Goal: Task Accomplishment & Management: Use online tool/utility

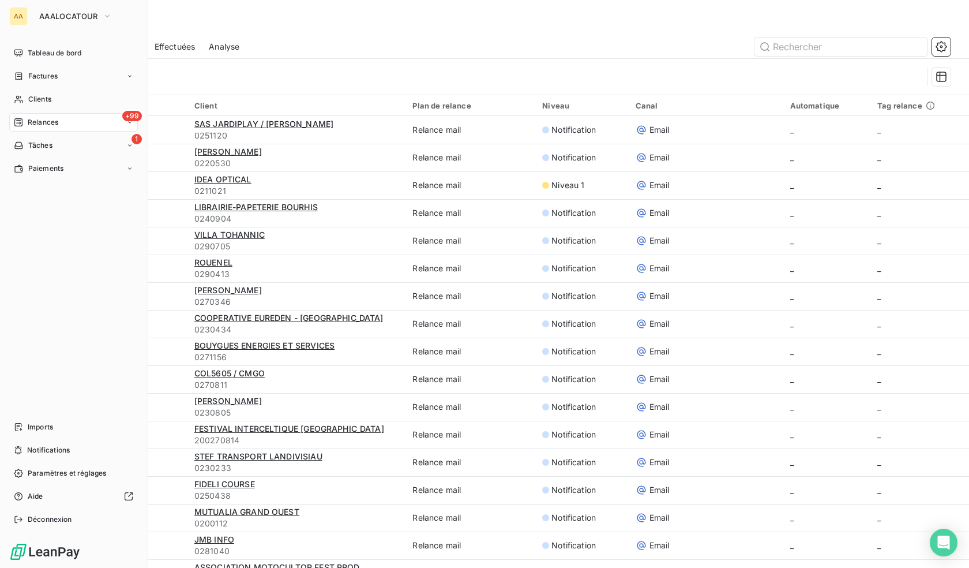
click at [55, 124] on span "Relances" at bounding box center [43, 122] width 31 height 10
click at [78, 41] on div "AA AAALOCATOUR Tableau de bord Factures Clients +99 Relances 1 Tâches Paiements…" at bounding box center [74, 284] width 148 height 568
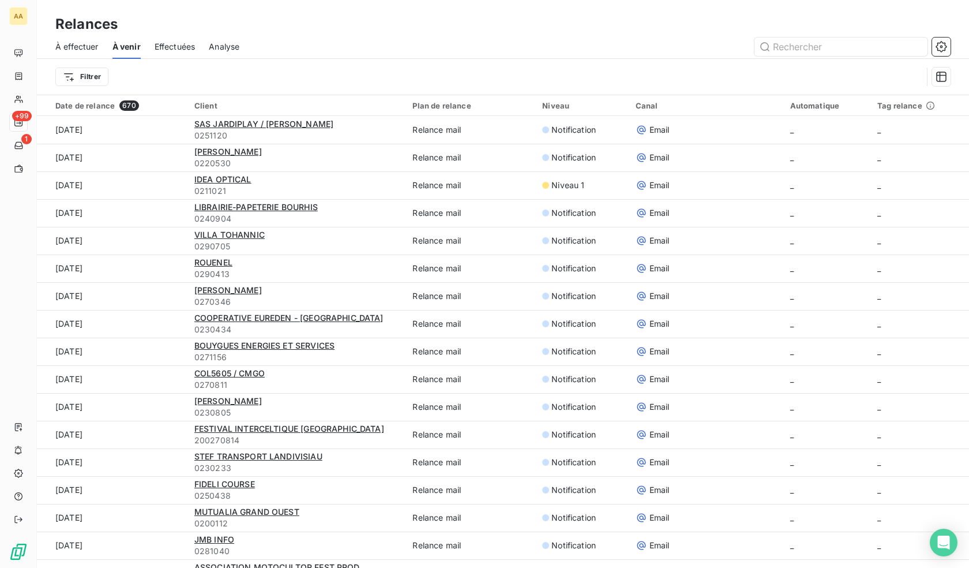
click at [85, 42] on span "À effectuer" at bounding box center [76, 47] width 43 height 12
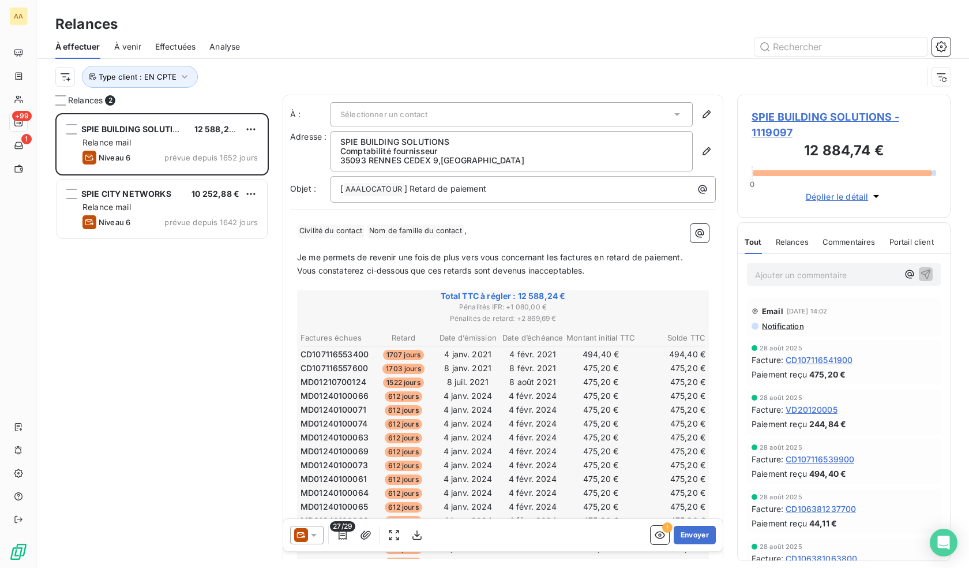
scroll to position [446, 205]
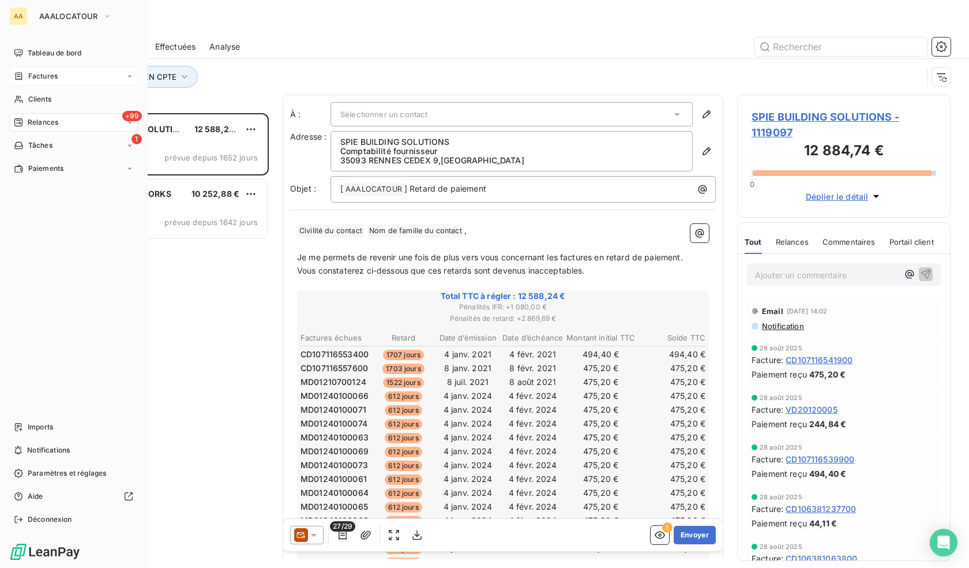
click at [38, 79] on span "Factures" at bounding box center [42, 76] width 29 height 10
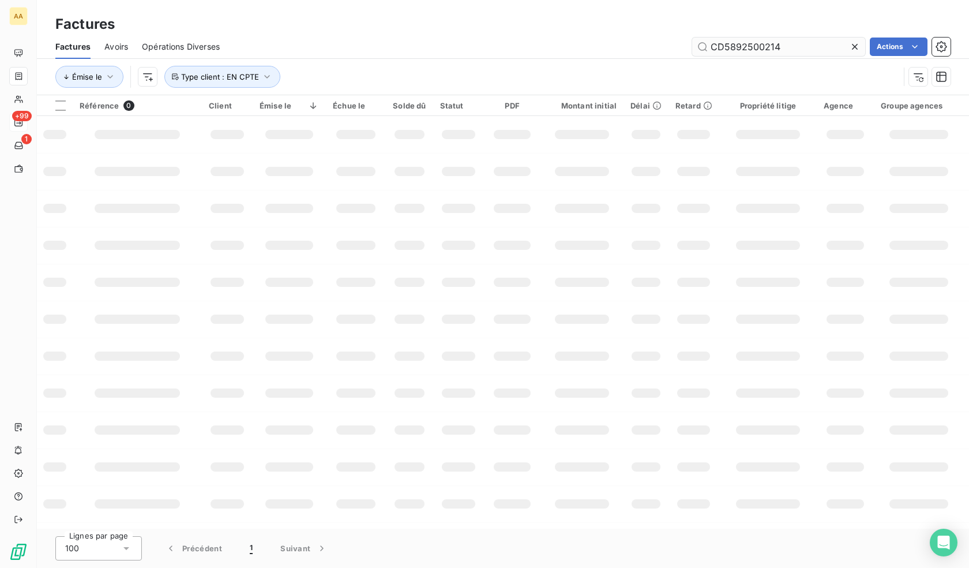
click at [791, 47] on input "CD5892500214" at bounding box center [778, 47] width 173 height 18
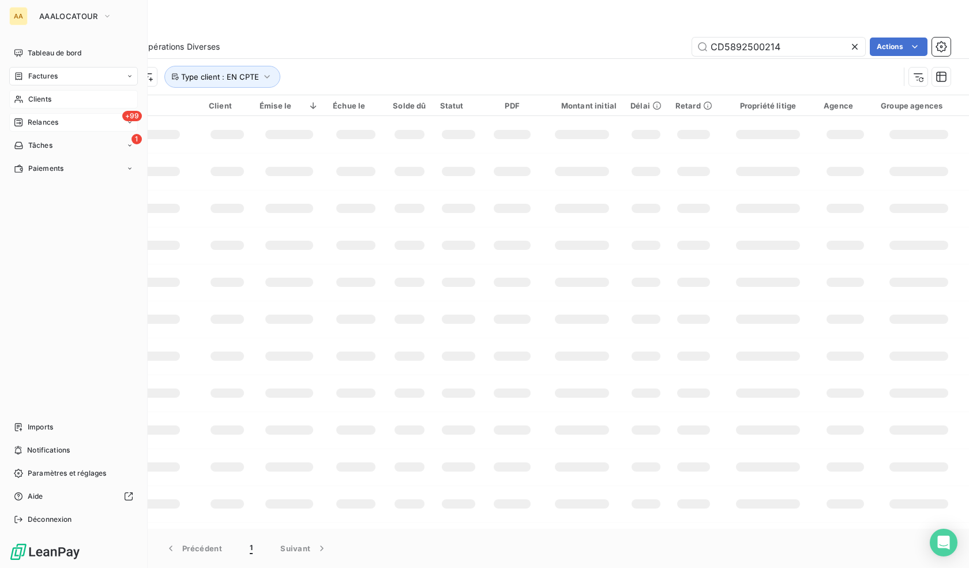
click at [18, 96] on icon at bounding box center [19, 99] width 10 height 9
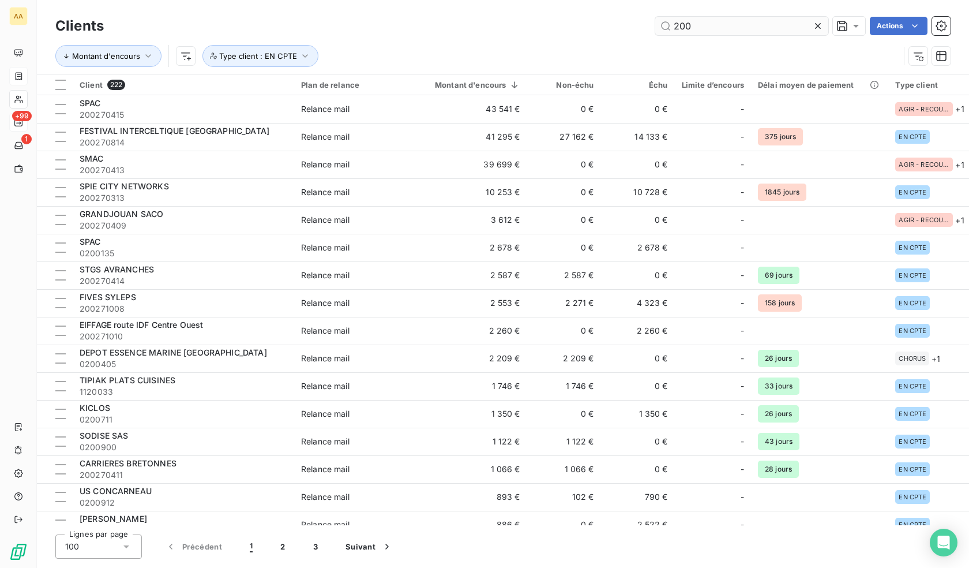
click at [741, 23] on input "200" at bounding box center [741, 26] width 173 height 18
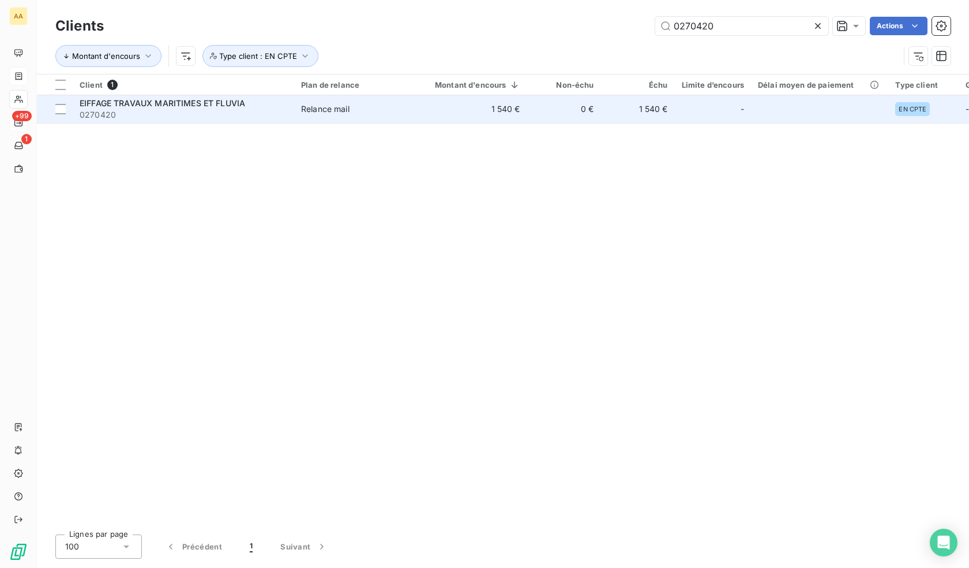
type input "0270420"
click at [373, 119] on td "Relance mail" at bounding box center [354, 109] width 120 height 28
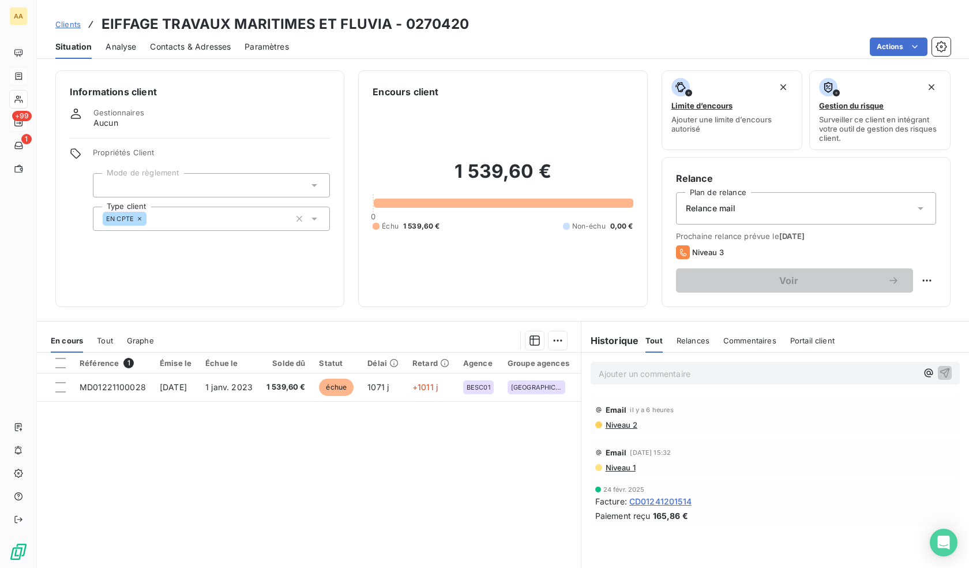
click at [620, 427] on span "Niveau 2" at bounding box center [621, 424] width 33 height 9
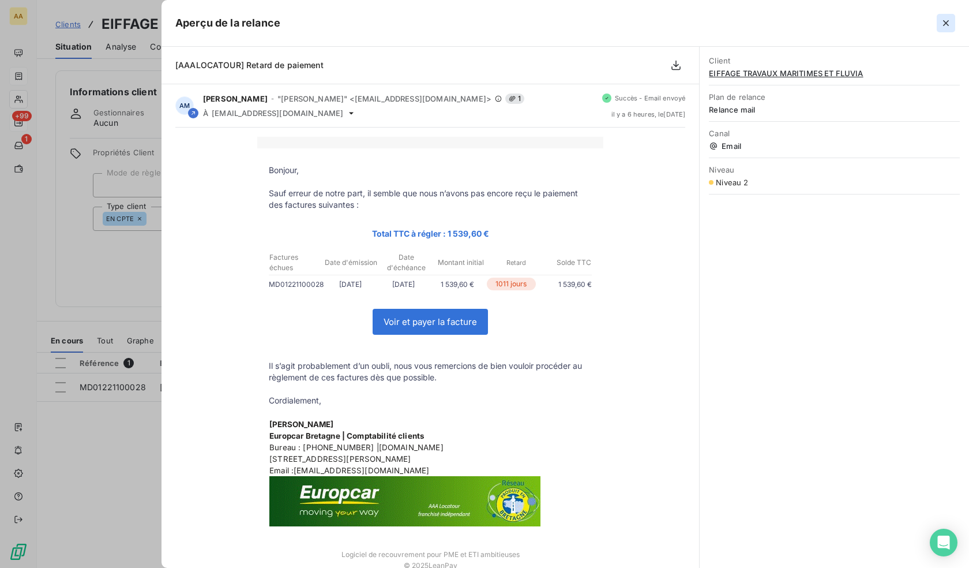
click at [946, 26] on icon "button" at bounding box center [947, 23] width 12 height 12
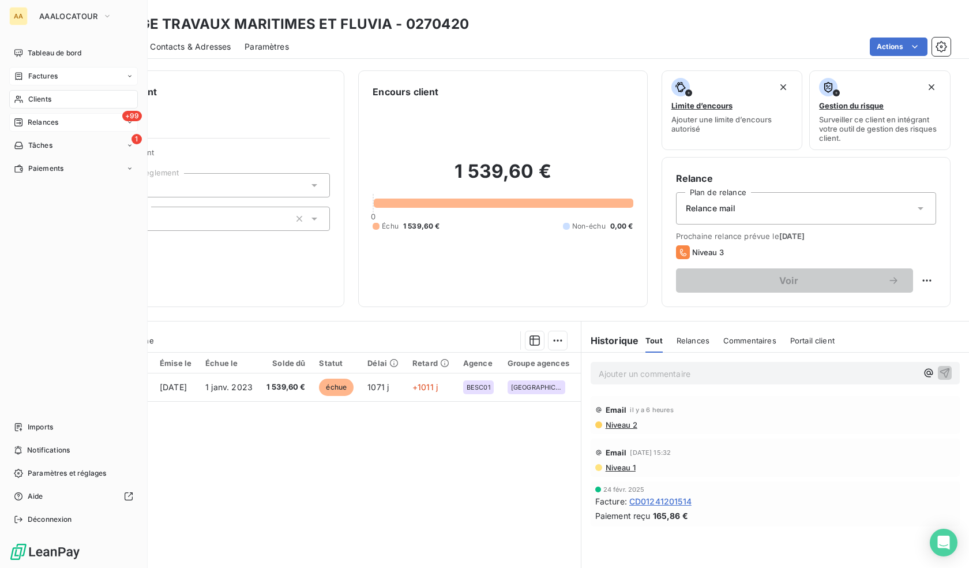
click at [35, 125] on span "Relances" at bounding box center [43, 122] width 31 height 10
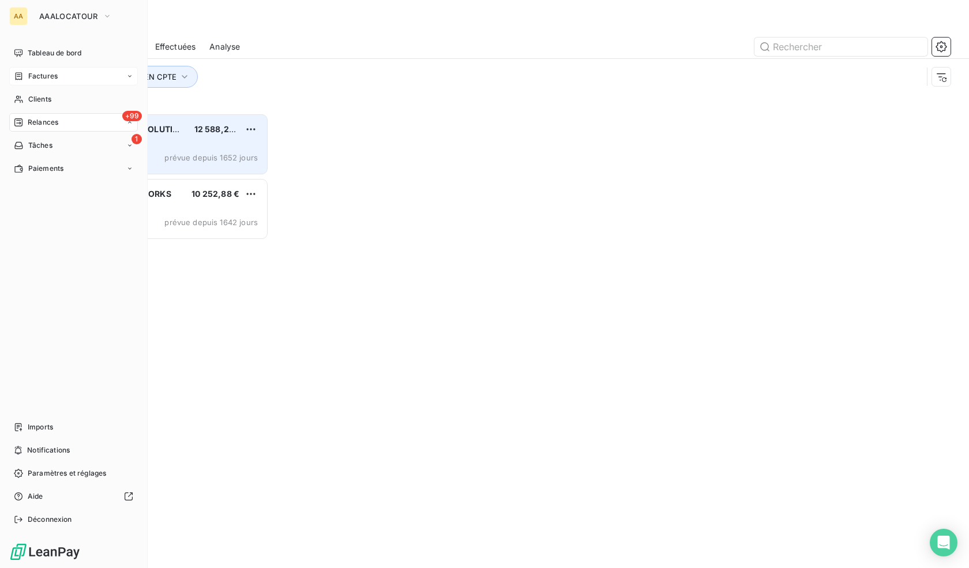
scroll to position [446, 205]
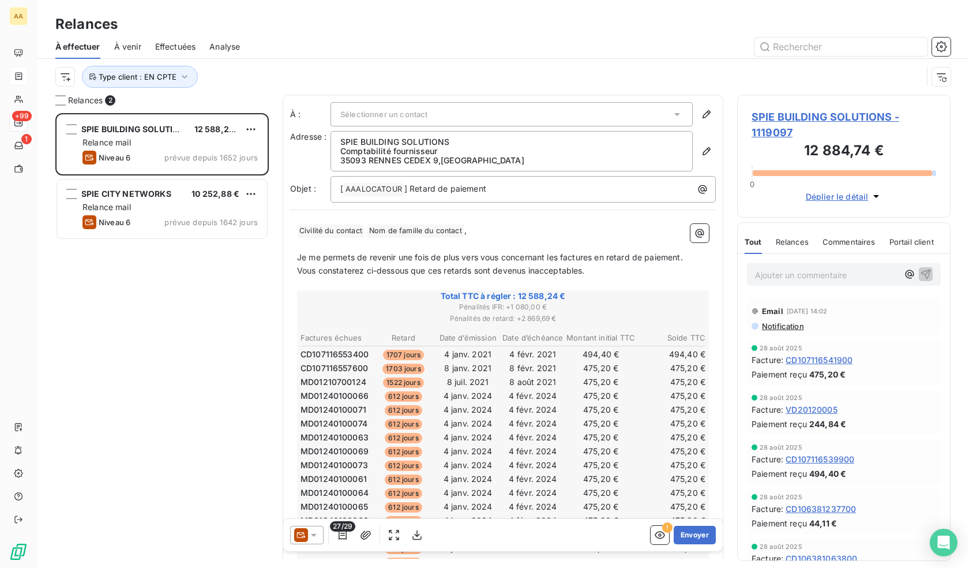
click at [173, 43] on span "Effectuées" at bounding box center [175, 47] width 41 height 12
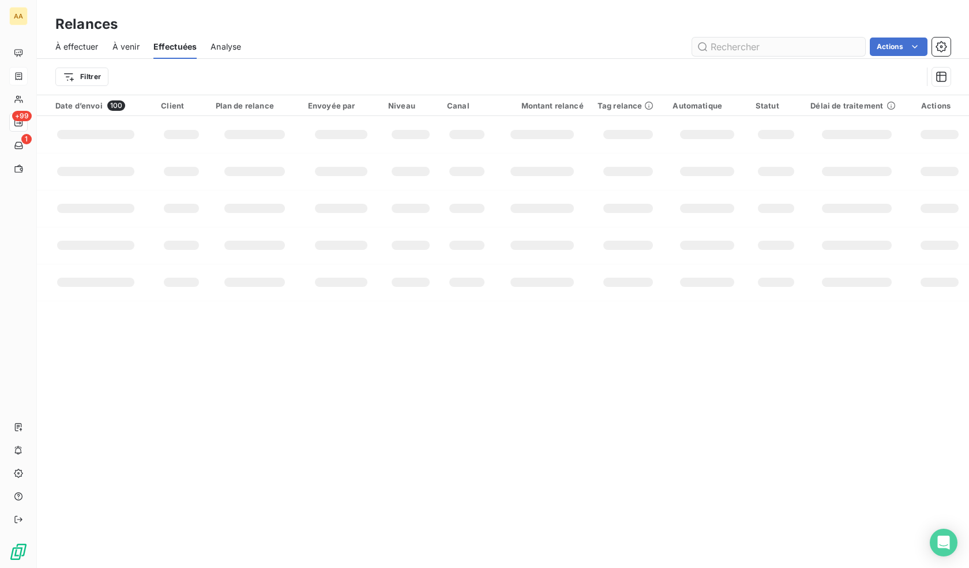
click at [784, 44] on input "text" at bounding box center [778, 47] width 173 height 18
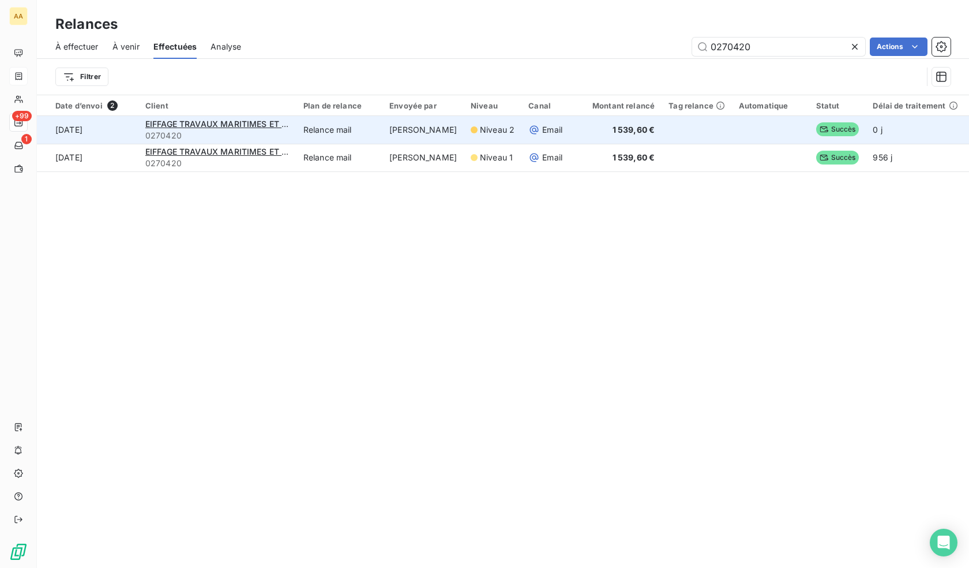
click at [522, 130] on td "Email" at bounding box center [547, 130] width 50 height 28
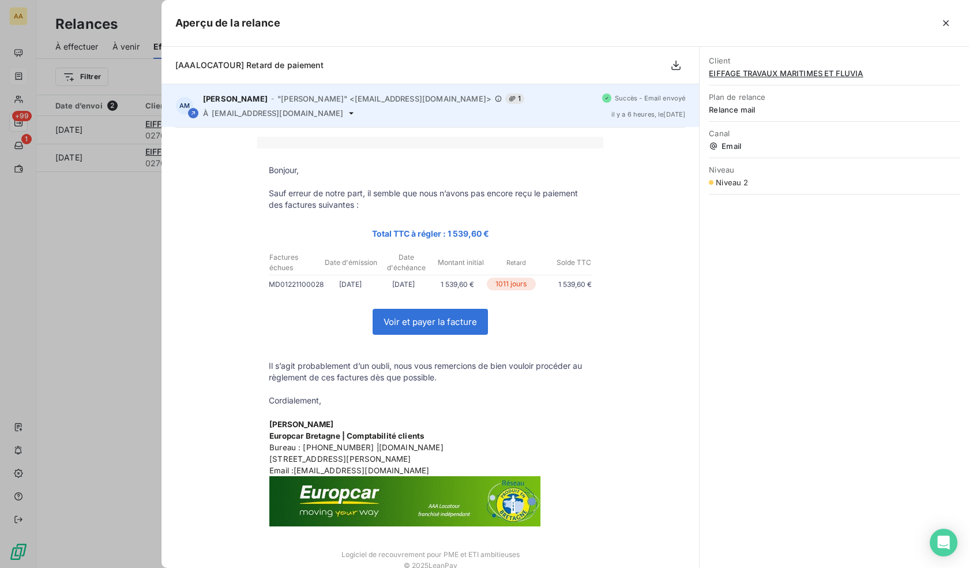
click at [615, 97] on span "Succès - Email envoyé" at bounding box center [650, 98] width 70 height 7
click at [257, 108] on span "[EMAIL_ADDRESS][DOMAIN_NAME]" at bounding box center [278, 112] width 132 height 9
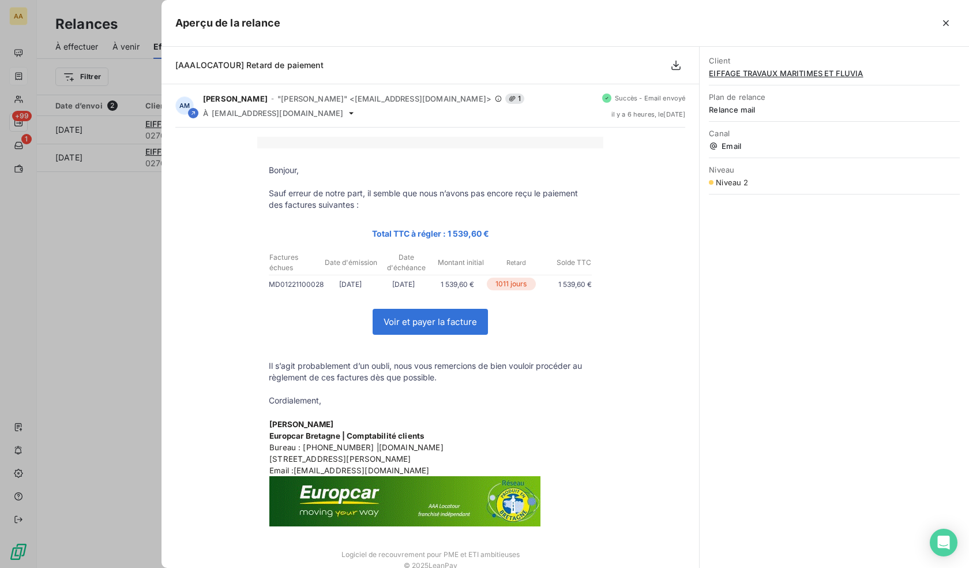
click at [269, 220] on p at bounding box center [430, 217] width 323 height 12
click at [116, 252] on div at bounding box center [484, 284] width 969 height 568
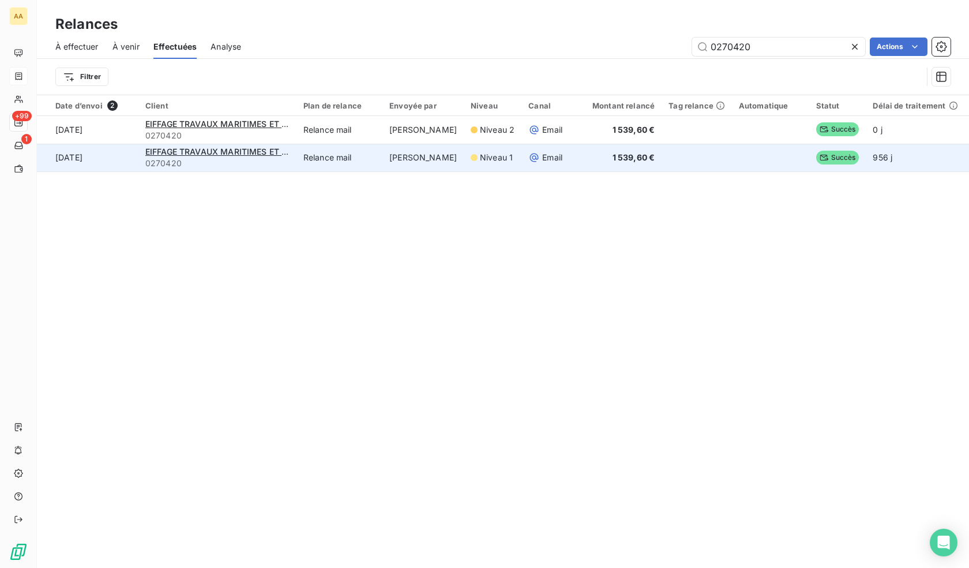
click at [825, 160] on span "Succès" at bounding box center [837, 158] width 43 height 14
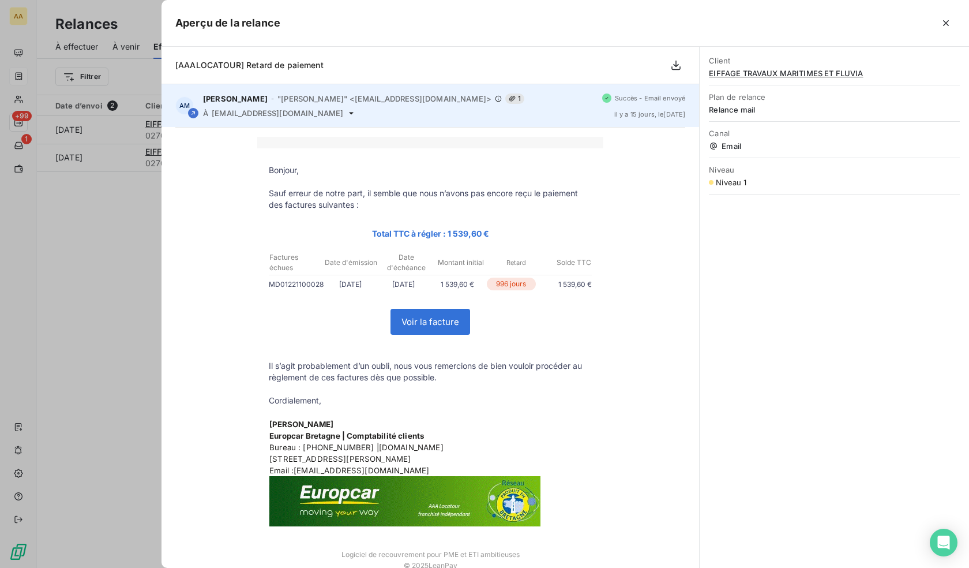
click at [619, 99] on span "Succès - Email envoyé" at bounding box center [650, 98] width 70 height 7
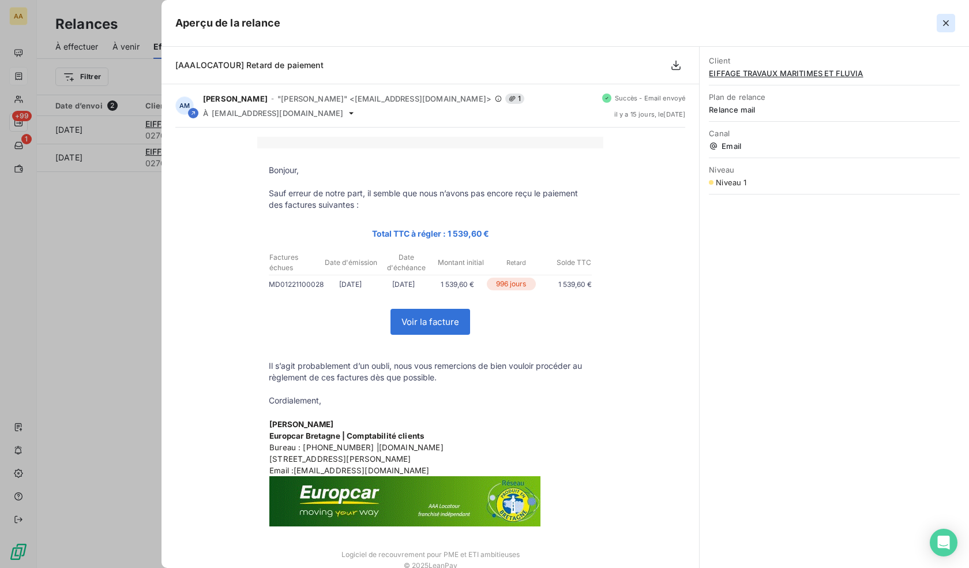
click at [943, 22] on icon "button" at bounding box center [947, 23] width 12 height 12
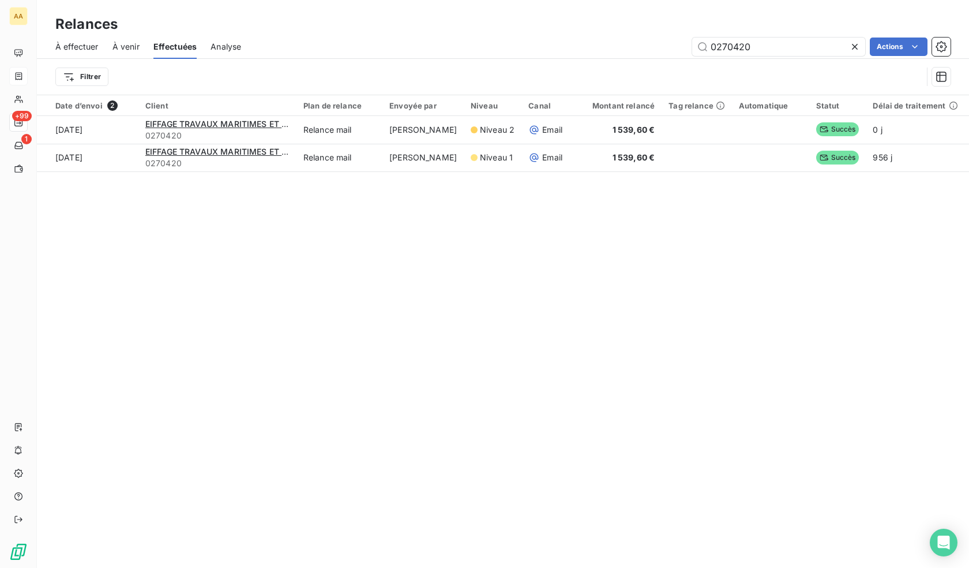
click at [480, 531] on div "Relances À effectuer À venir Effectuées Analyse 0270420 Actions Filtrer Date d’…" at bounding box center [503, 284] width 932 height 568
drag, startPoint x: 841, startPoint y: 355, endPoint x: 958, endPoint y: 182, distance: 209.3
drag, startPoint x: 874, startPoint y: 211, endPoint x: 928, endPoint y: 210, distance: 54.2
click at [928, 210] on div "Date d’envoi 2 Client Plan de relance Envoyée par Niveau Canal Montant relancé …" at bounding box center [503, 153] width 932 height 116
click at [754, 46] on input "0270420" at bounding box center [778, 47] width 173 height 18
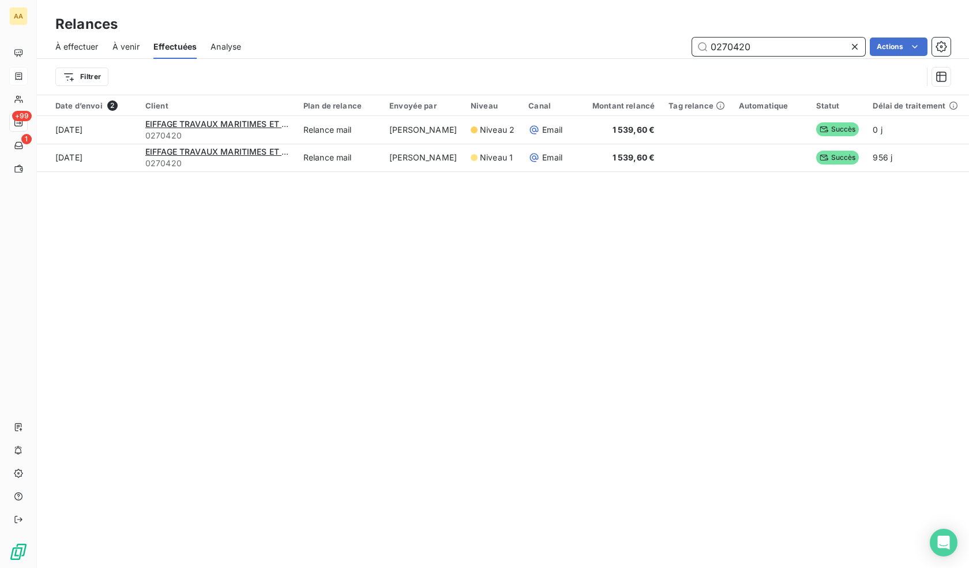
click at [754, 46] on input "0270420" at bounding box center [778, 47] width 173 height 18
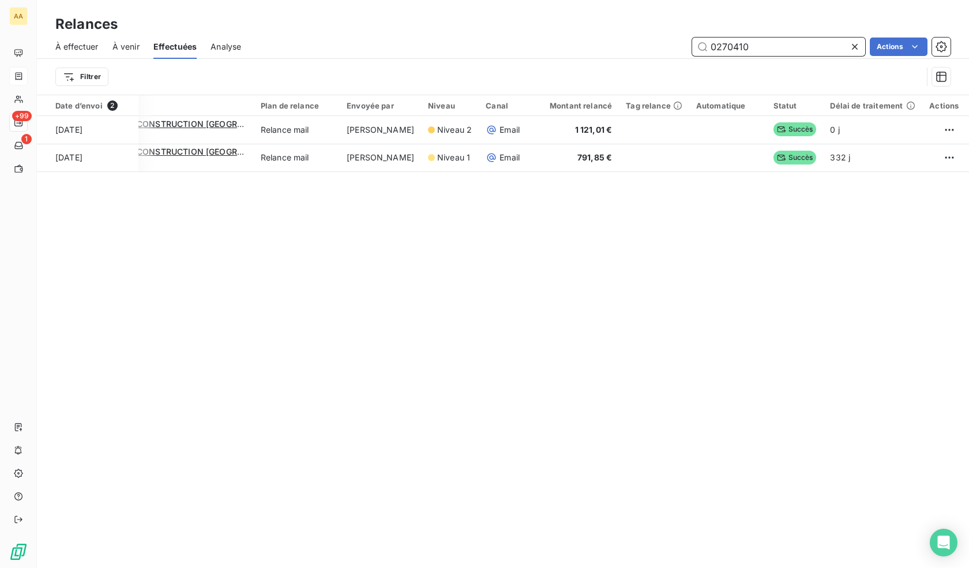
type input "0270410"
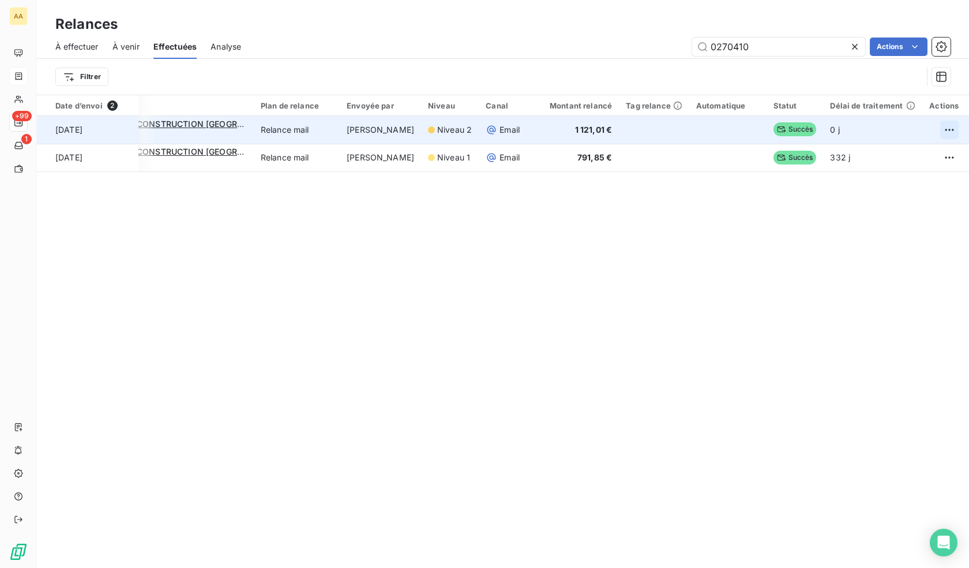
click at [939, 126] on html "AA +99 1 Relances À effectuer À venir Effectuées Analyse 0270410 Actions Filtre…" at bounding box center [484, 284] width 969 height 568
click at [887, 151] on div "Renvoyer la relance" at bounding box center [885, 155] width 103 height 18
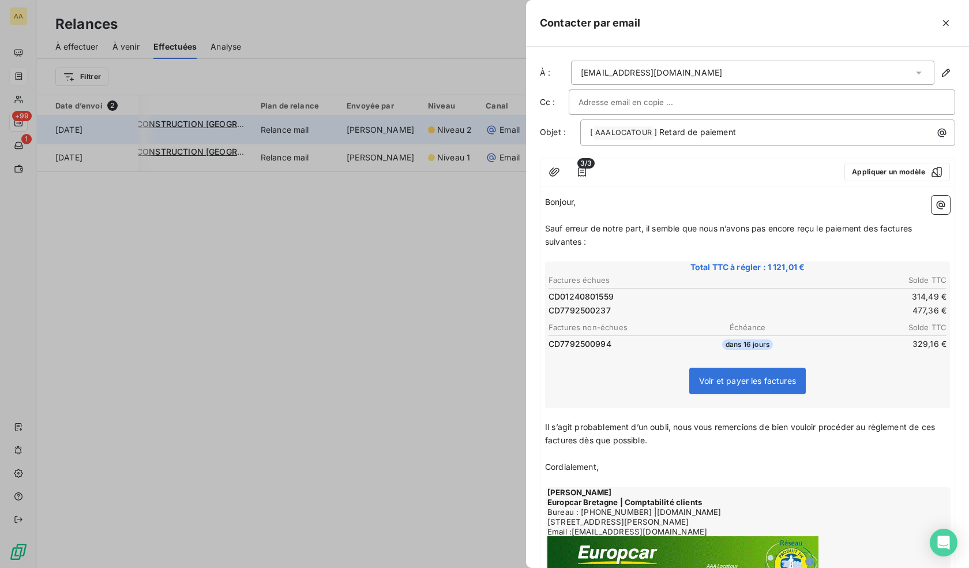
drag, startPoint x: 765, startPoint y: 71, endPoint x: 481, endPoint y: 67, distance: 283.3
click at [481, 567] on div "Contacter par email À : [EMAIL_ADDRESS][DOMAIN_NAME] Cc : Objet : [ AAALOCATOUR…" at bounding box center [484, 568] width 969 height 0
click at [797, 73] on div "[EMAIL_ADDRESS][DOMAIN_NAME]" at bounding box center [753, 73] width 364 height 24
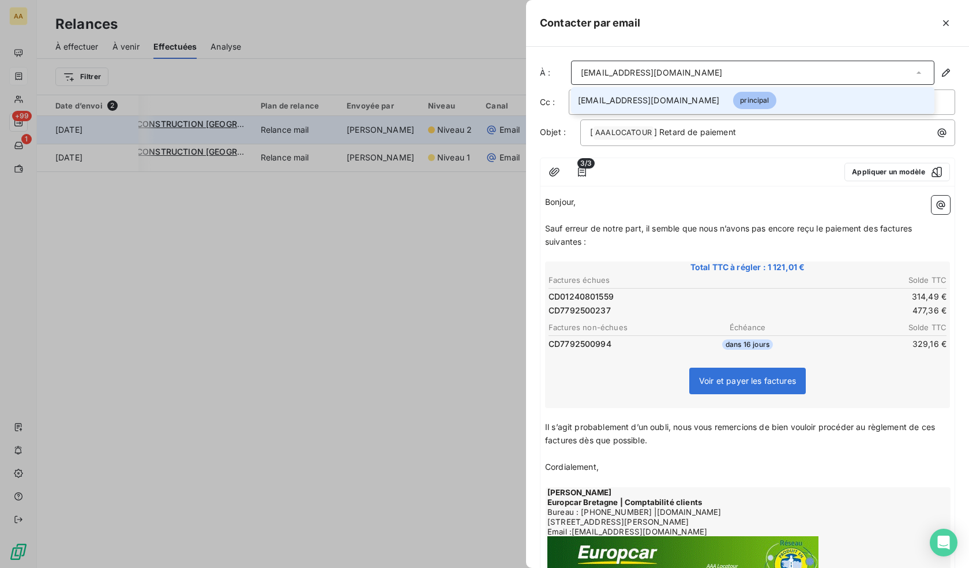
click at [805, 72] on div "[EMAIL_ADDRESS][DOMAIN_NAME]" at bounding box center [753, 73] width 364 height 24
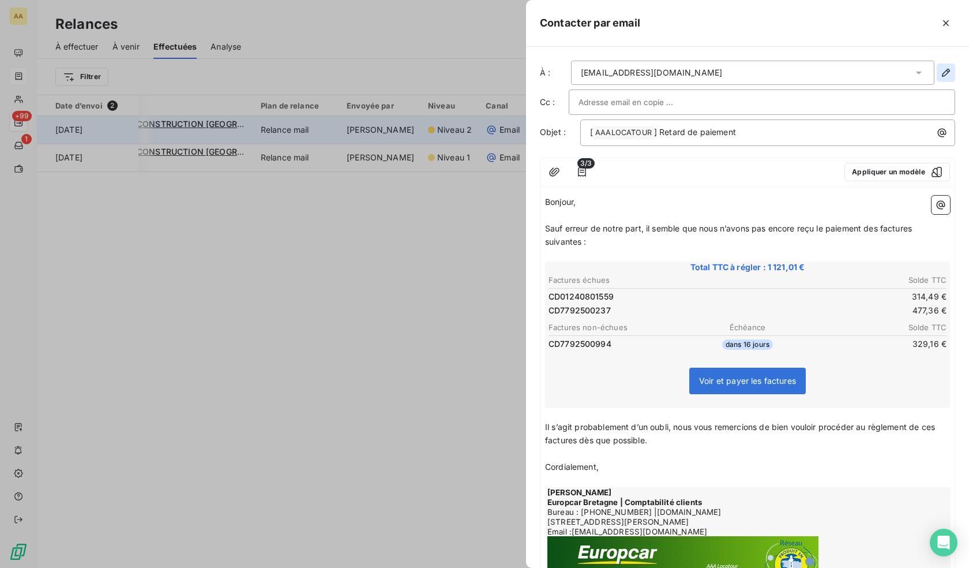
click at [941, 69] on icon "button" at bounding box center [947, 73] width 12 height 12
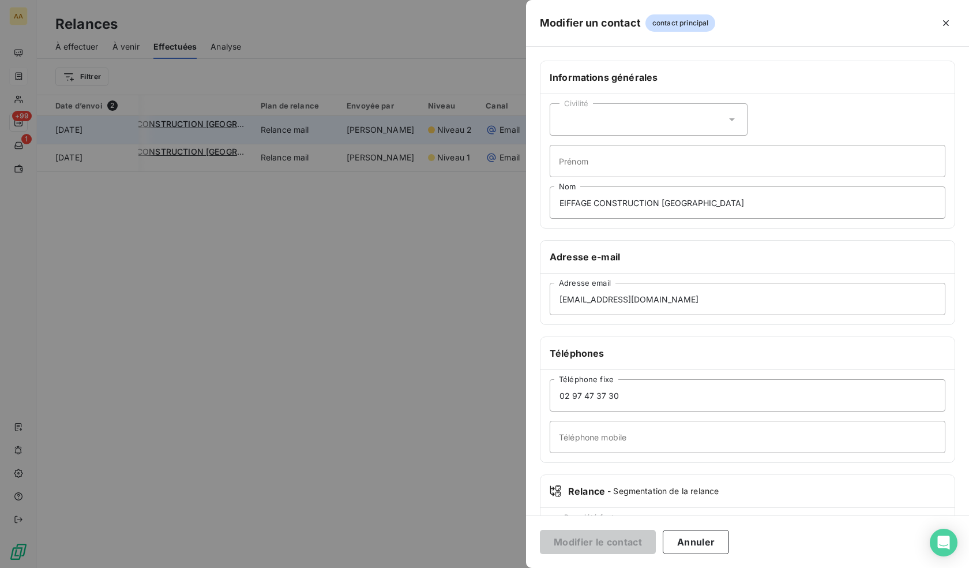
drag, startPoint x: 702, startPoint y: 545, endPoint x: 709, endPoint y: 538, distance: 9.8
click at [702, 544] on button "Annuler" at bounding box center [696, 542] width 66 height 24
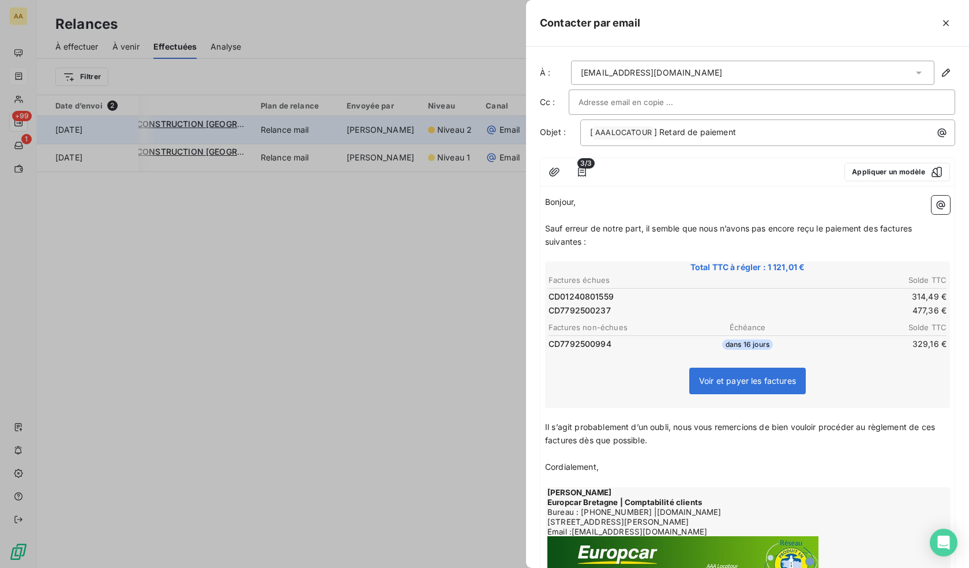
click at [759, 72] on div "[EMAIL_ADDRESS][DOMAIN_NAME]" at bounding box center [753, 73] width 364 height 24
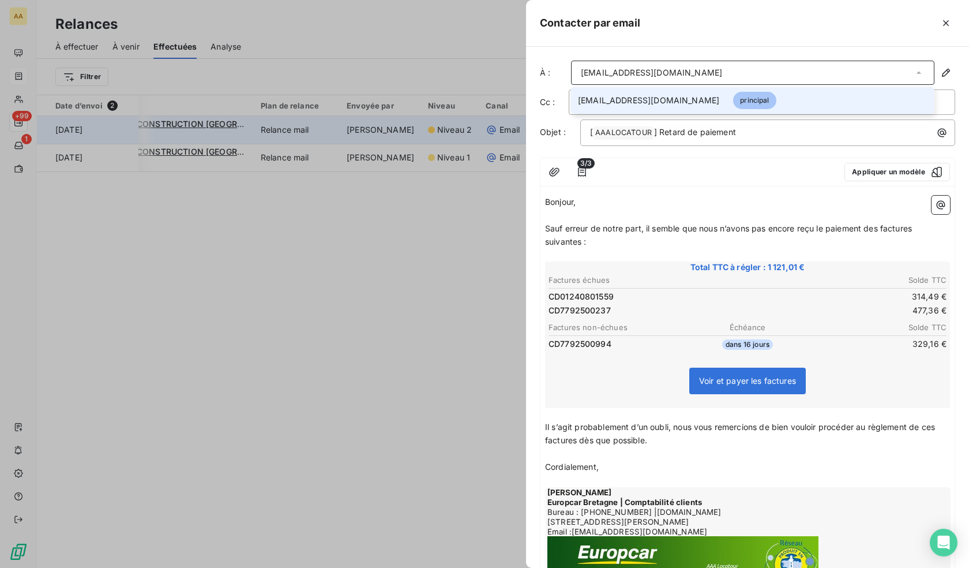
drag, startPoint x: 759, startPoint y: 73, endPoint x: 596, endPoint y: 65, distance: 163.5
click at [600, 65] on div "[EMAIL_ADDRESS][DOMAIN_NAME]" at bounding box center [753, 73] width 364 height 24
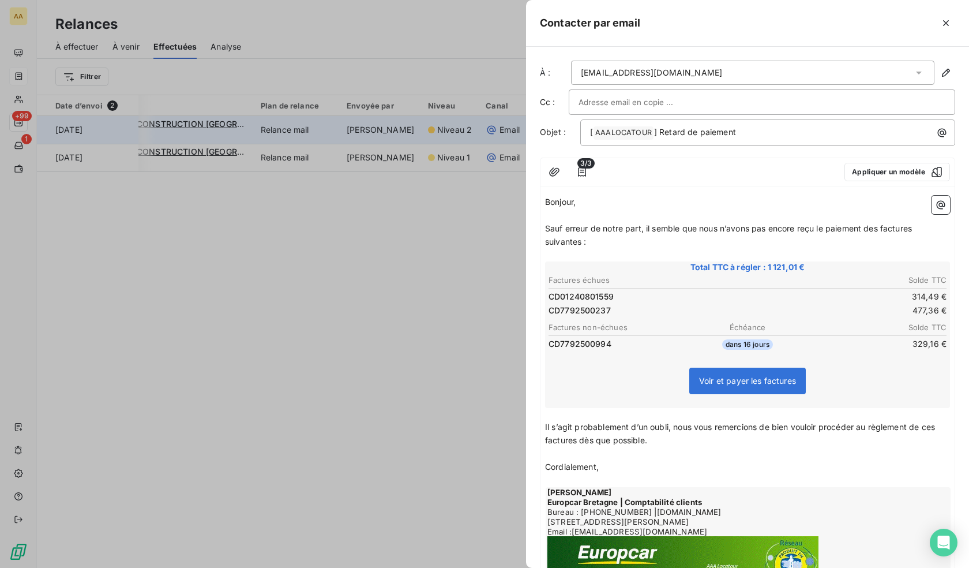
click at [755, 108] on div at bounding box center [762, 101] width 367 height 17
paste input "[PERSON_NAME][EMAIL_ADDRESS][DOMAIN_NAME]"
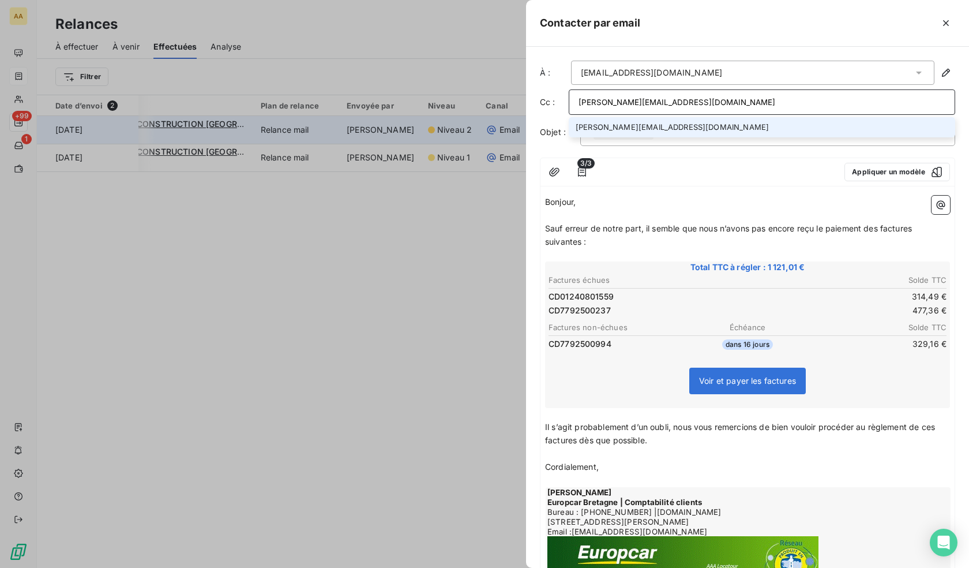
type input "[PERSON_NAME][EMAIL_ADDRESS][DOMAIN_NAME]"
click at [654, 123] on li "[PERSON_NAME][EMAIL_ADDRESS][DOMAIN_NAME]" at bounding box center [762, 127] width 387 height 20
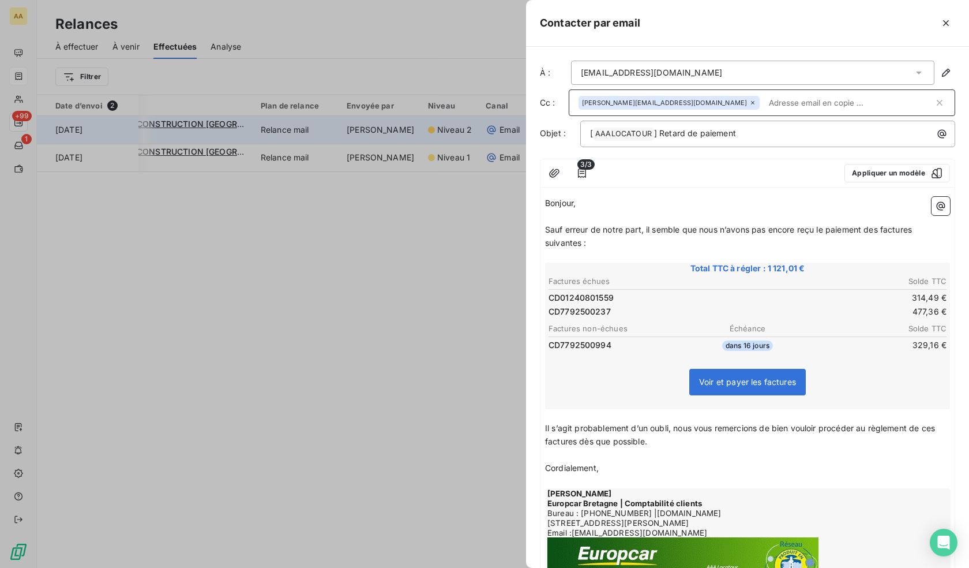
click at [752, 74] on div "[EMAIL_ADDRESS][DOMAIN_NAME]" at bounding box center [753, 73] width 364 height 24
click at [902, 70] on div "[EMAIL_ADDRESS][DOMAIN_NAME]" at bounding box center [753, 73] width 364 height 24
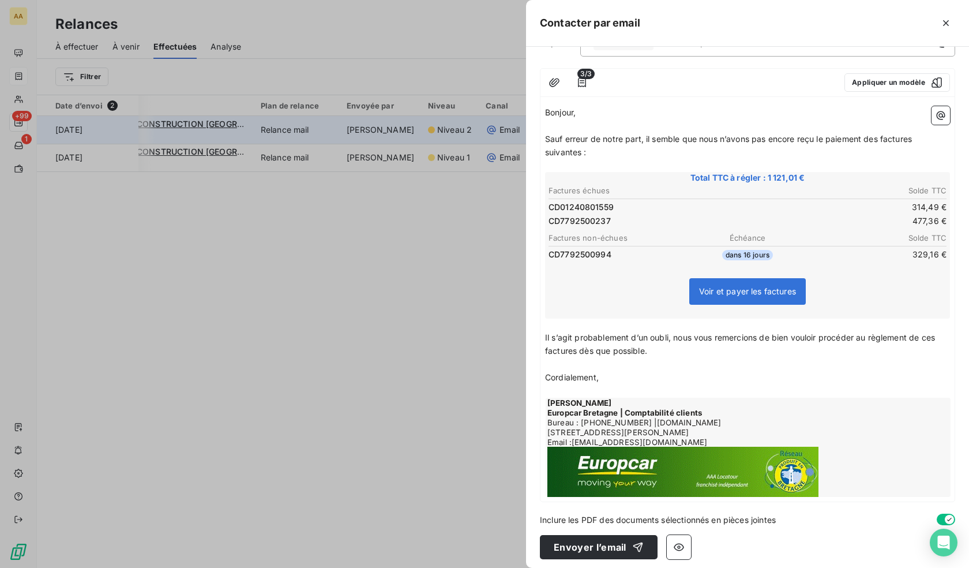
scroll to position [96, 0]
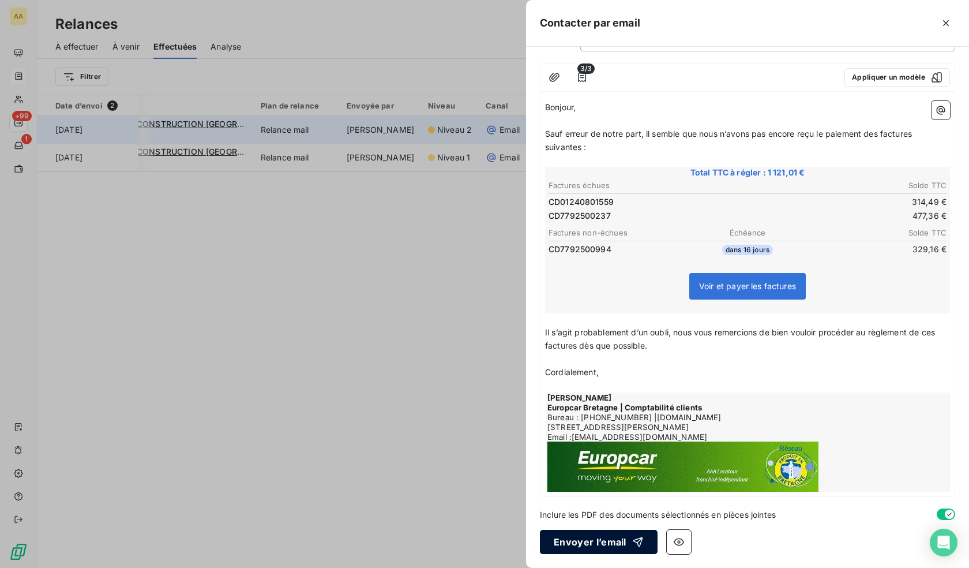
click at [575, 540] on button "Envoyer l’email" at bounding box center [599, 542] width 118 height 24
